Goal: Transaction & Acquisition: Book appointment/travel/reservation

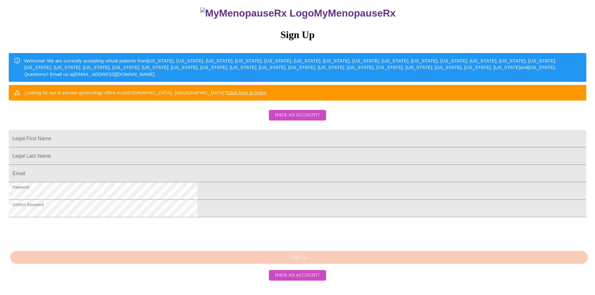
scroll to position [101, 0]
click at [302, 280] on span "Have an account?" at bounding box center [297, 276] width 45 height 8
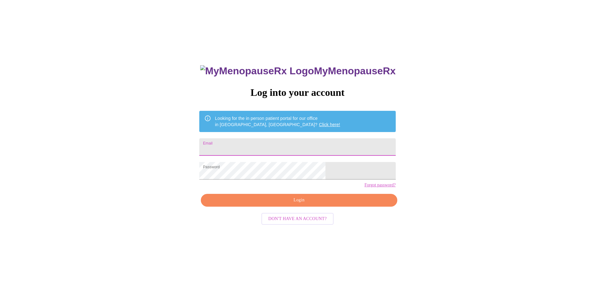
click at [251, 140] on input "Email" at bounding box center [297, 147] width 196 height 18
type input "[EMAIL_ADDRESS][DOMAIN_NAME]"
click at [291, 204] on span "Login" at bounding box center [299, 201] width 182 height 8
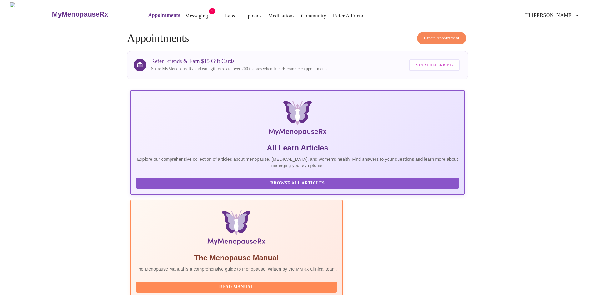
click at [437, 36] on span "Create Appointment" at bounding box center [441, 38] width 35 height 7
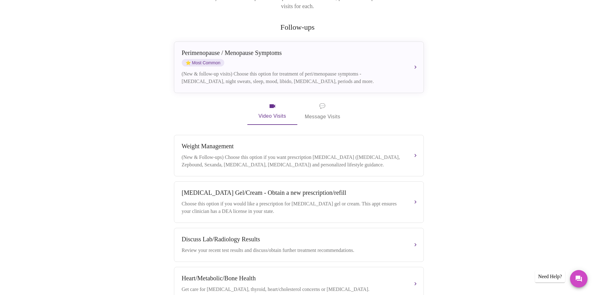
scroll to position [78, 0]
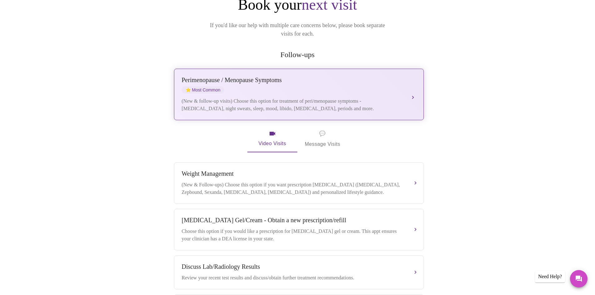
click at [271, 77] on div "[MEDICAL_DATA] / Menopause Symptoms ⭐ Most Common" at bounding box center [293, 85] width 222 height 17
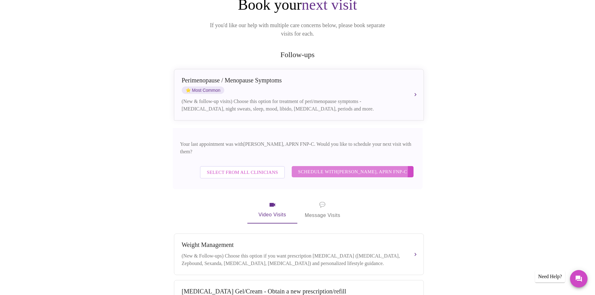
click at [335, 168] on span "Schedule with [PERSON_NAME], APRN FNP-C" at bounding box center [352, 172] width 109 height 8
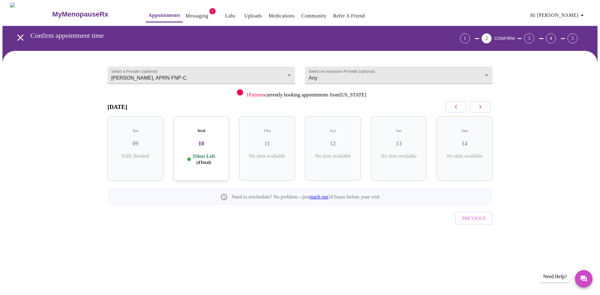
drag, startPoint x: 253, startPoint y: 265, endPoint x: 254, endPoint y: 262, distance: 3.3
click at [253, 256] on div "MyMenopauseRx Appointments Messaging 1 Labs Uploads Medications Community Refer…" at bounding box center [300, 130] width 595 height 254
click at [477, 110] on icon "button" at bounding box center [481, 107] width 8 height 8
click at [455, 106] on icon "button" at bounding box center [456, 107] width 8 height 8
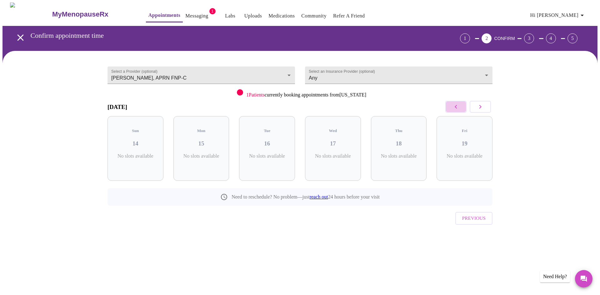
click at [455, 106] on icon "button" at bounding box center [456, 107] width 8 height 8
click at [479, 108] on icon "button" at bounding box center [481, 107] width 8 height 8
click at [484, 106] on button "button" at bounding box center [480, 107] width 21 height 12
click at [455, 110] on icon "button" at bounding box center [456, 107] width 8 height 8
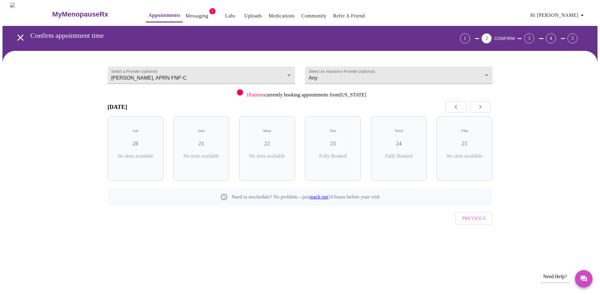
click at [480, 105] on icon "button" at bounding box center [481, 107] width 8 height 8
click at [199, 140] on h3 "27" at bounding box center [201, 143] width 46 height 7
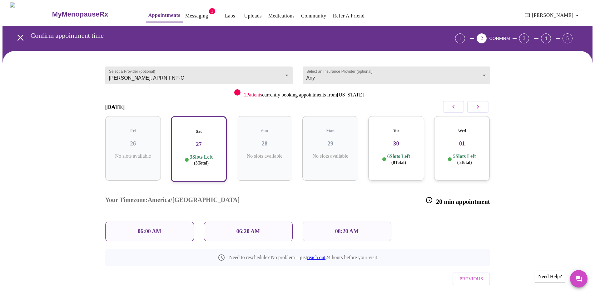
click at [396, 140] on h3 "30" at bounding box center [396, 143] width 46 height 7
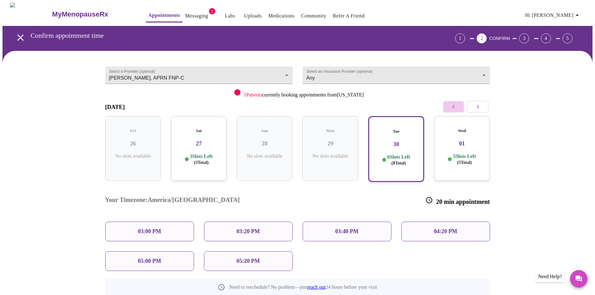
click at [452, 105] on icon "button" at bounding box center [454, 107] width 8 height 8
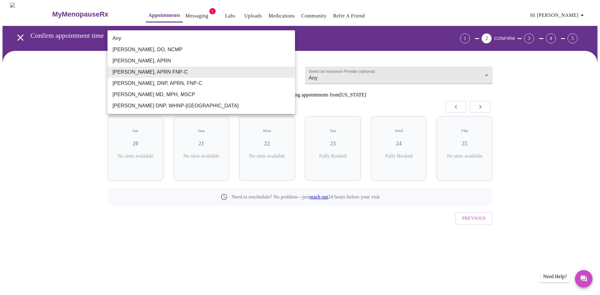
click at [276, 69] on body "MyMenopauseRx Appointments Messaging 1 Labs Uploads Medications Community Refer…" at bounding box center [300, 130] width 595 height 254
click at [131, 38] on li "Any" at bounding box center [202, 38] width 188 height 11
type input "Any"
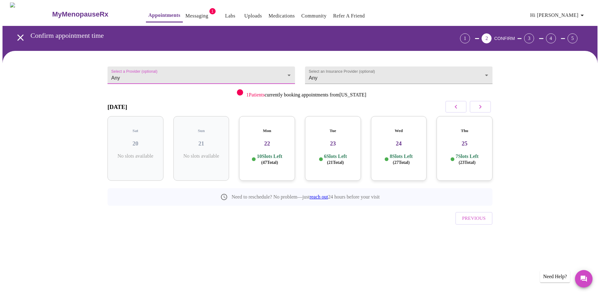
click at [285, 71] on body "MyMenopauseRx Appointments Messaging 1 Labs Uploads Medications Community Refer…" at bounding box center [300, 130] width 595 height 254
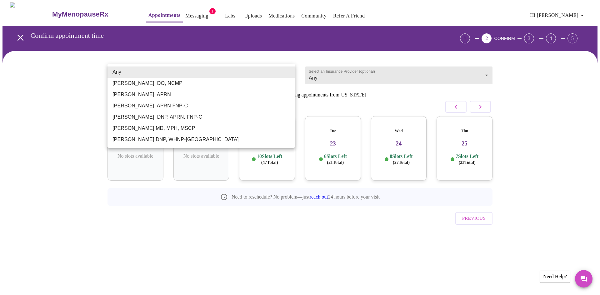
click at [285, 71] on li "Any" at bounding box center [202, 72] width 188 height 11
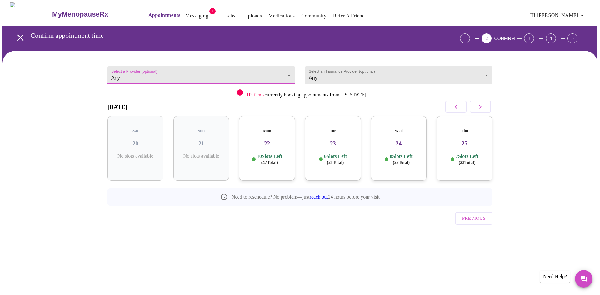
click at [335, 140] on h3 "23" at bounding box center [333, 143] width 46 height 7
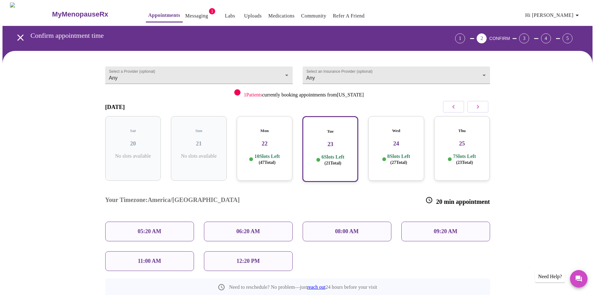
click at [157, 228] on p "05:20 AM" at bounding box center [150, 231] width 24 height 7
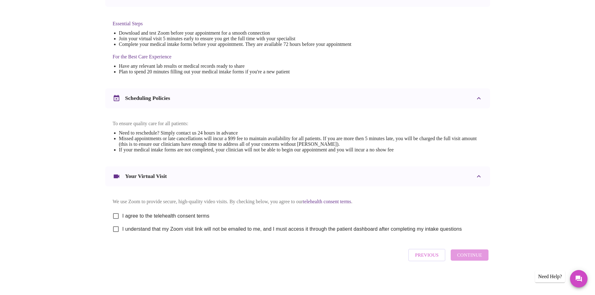
scroll to position [158, 0]
click at [114, 215] on input "I agree to the telehealth consent terms" at bounding box center [115, 216] width 13 height 13
checkbox input "true"
drag, startPoint x: 114, startPoint y: 230, endPoint x: 142, endPoint y: 231, distance: 27.8
click at [114, 230] on input "I understand that my Zoom visit link will not be emailed to me, and I must acce…" at bounding box center [115, 229] width 13 height 13
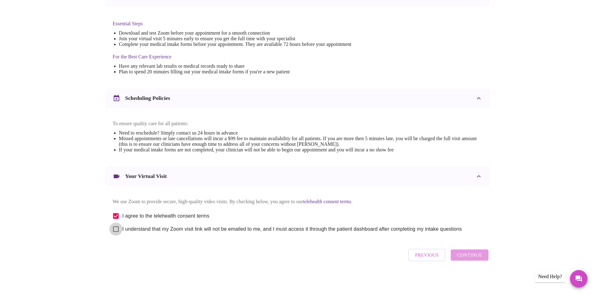
checkbox input "true"
click at [469, 256] on span "Continue" at bounding box center [469, 255] width 25 height 8
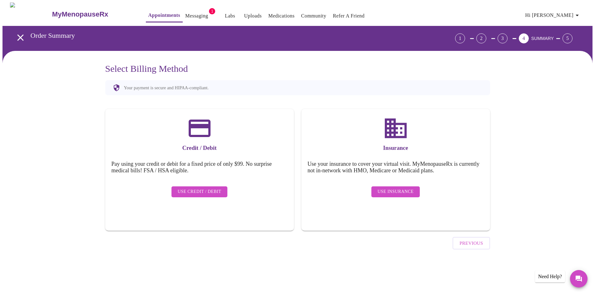
scroll to position [0, 0]
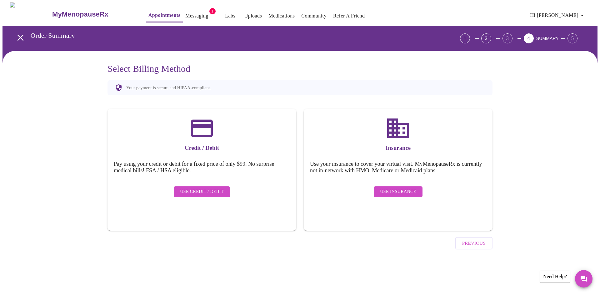
click at [404, 190] on span "Use Insurance" at bounding box center [398, 192] width 36 height 8
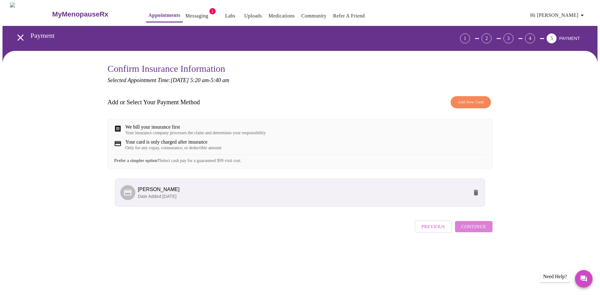
click at [480, 231] on span "Continue" at bounding box center [473, 227] width 25 height 8
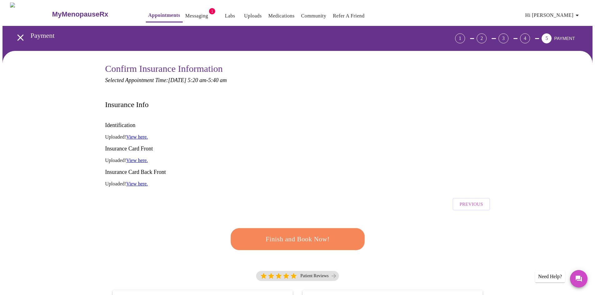
click at [320, 233] on span "Finish and Book Now!" at bounding box center [297, 239] width 118 height 12
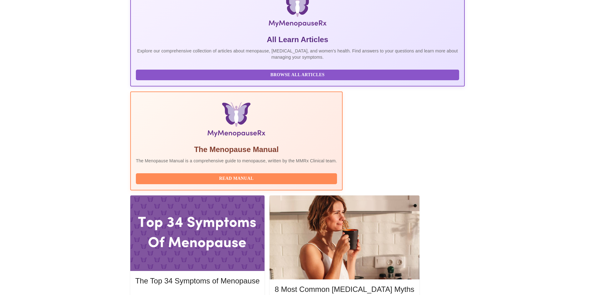
scroll to position [125, 0]
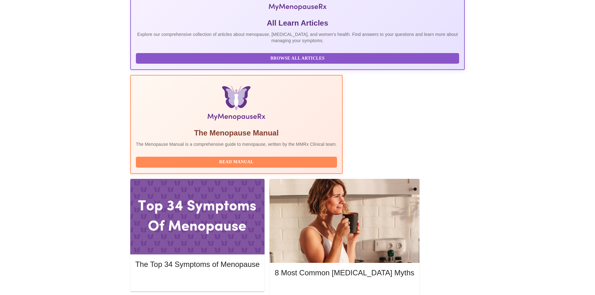
drag, startPoint x: 173, startPoint y: 128, endPoint x: 208, endPoint y: 128, distance: 34.4
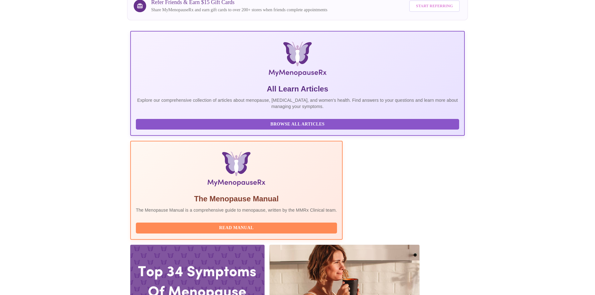
scroll to position [0, 0]
